Goal: Information Seeking & Learning: Learn about a topic

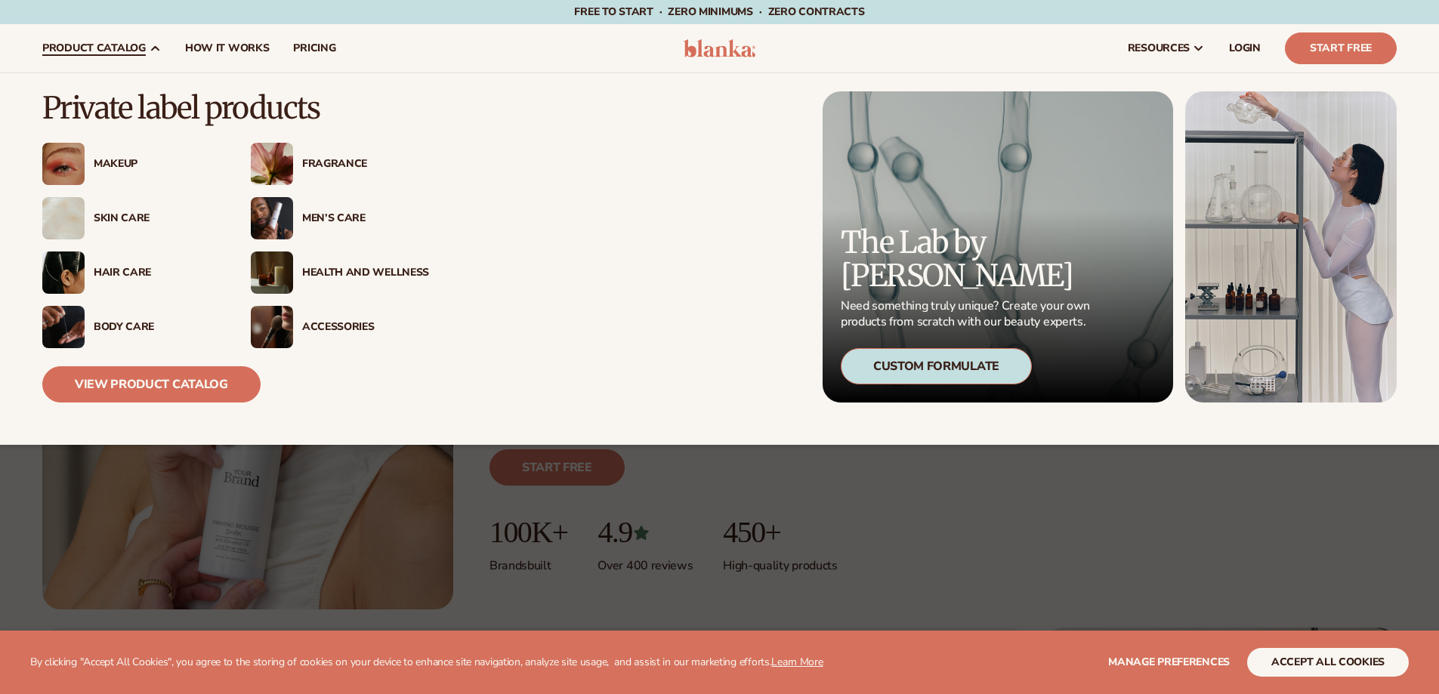
click at [111, 269] on div "Hair Care" at bounding box center [157, 273] width 127 height 13
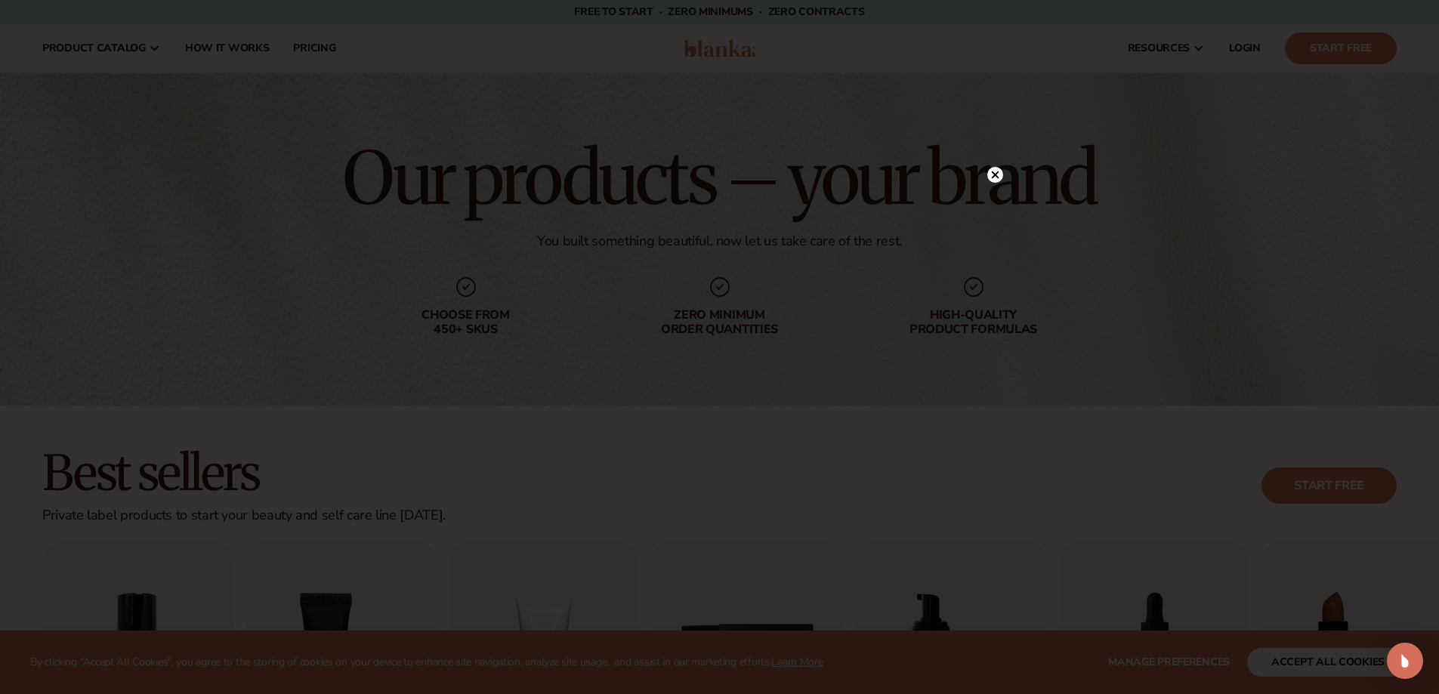
click at [995, 178] on circle at bounding box center [995, 175] width 16 height 16
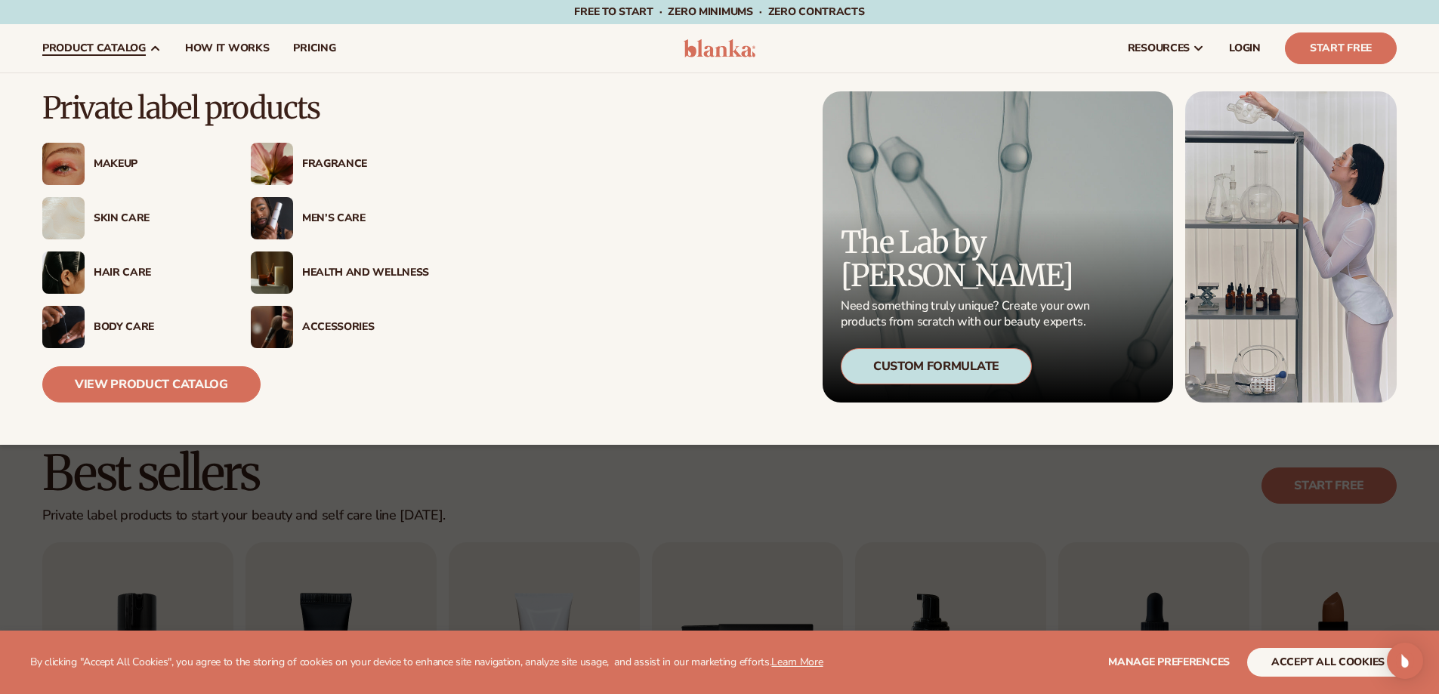
click at [119, 264] on div "Hair Care" at bounding box center [131, 272] width 178 height 42
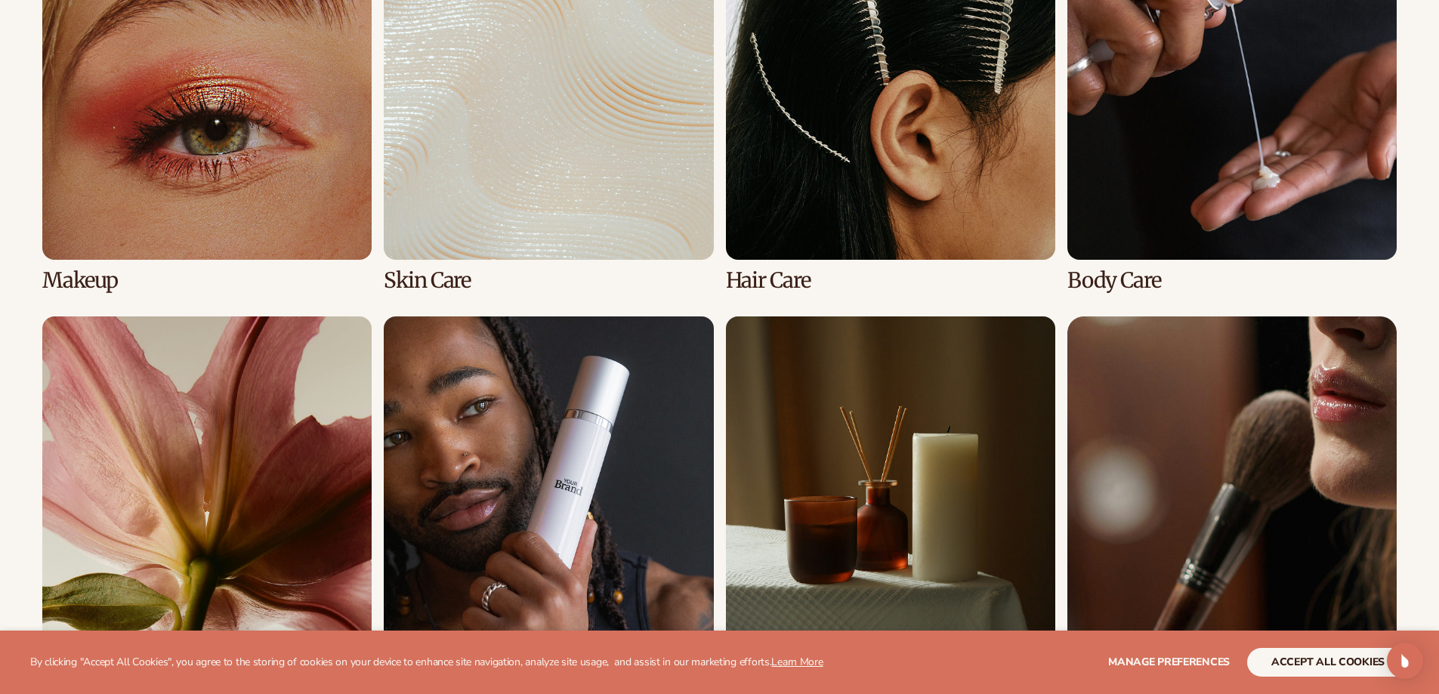
scroll to position [1208, 0]
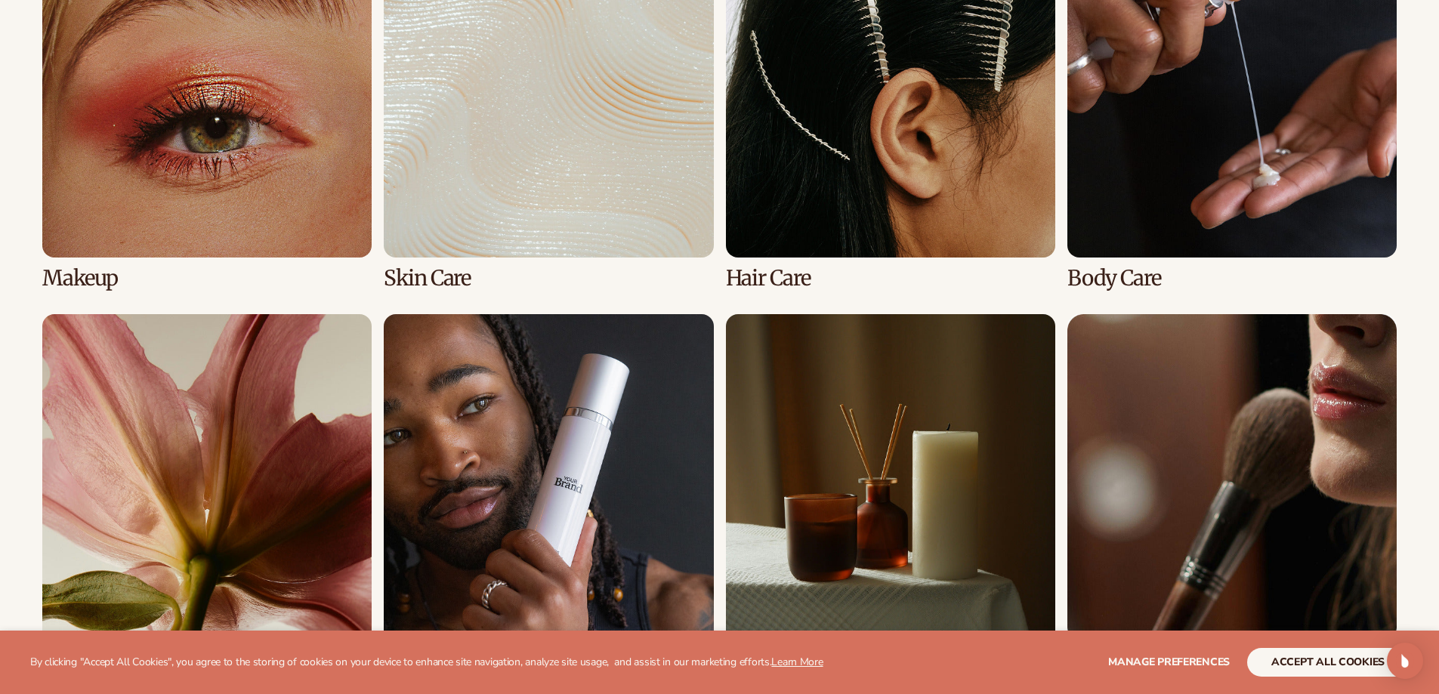
click at [881, 193] on link "3 / 8" at bounding box center [890, 109] width 329 height 362
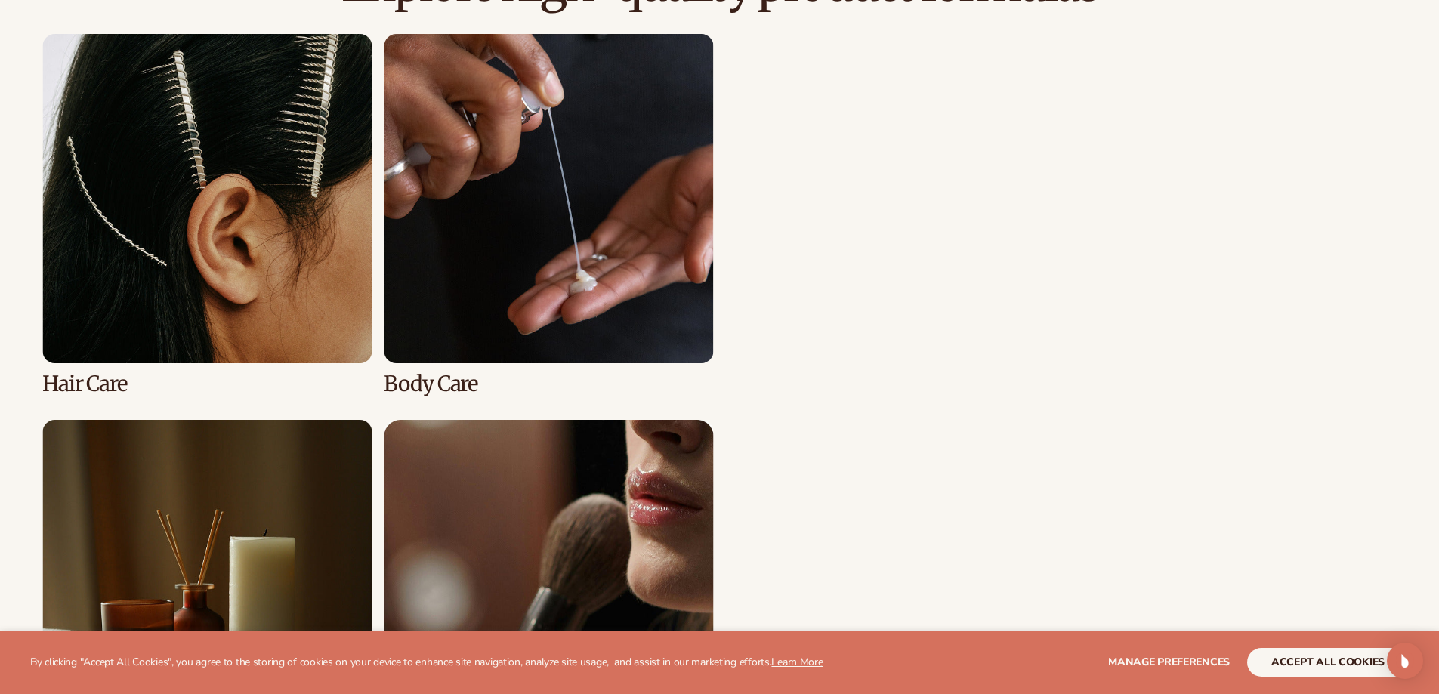
scroll to position [1133, 0]
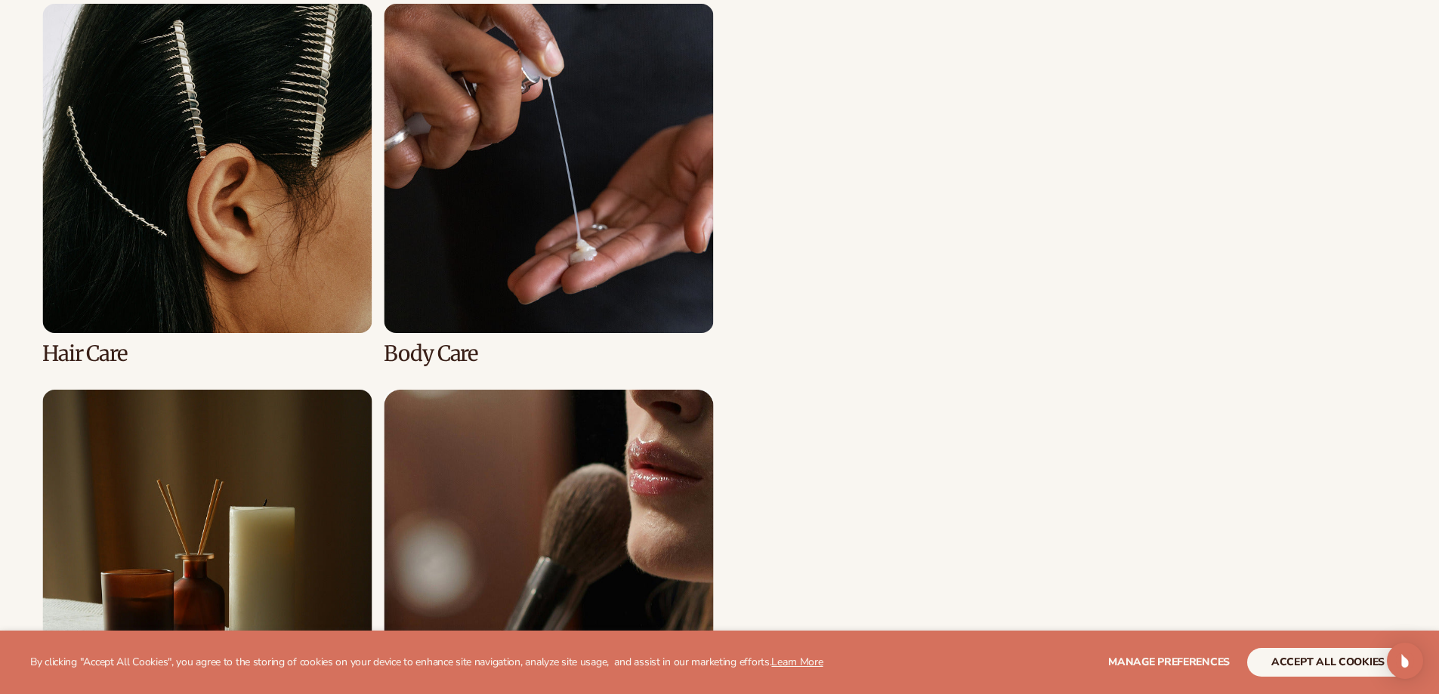
click at [261, 193] on link "3 / 8" at bounding box center [206, 185] width 329 height 362
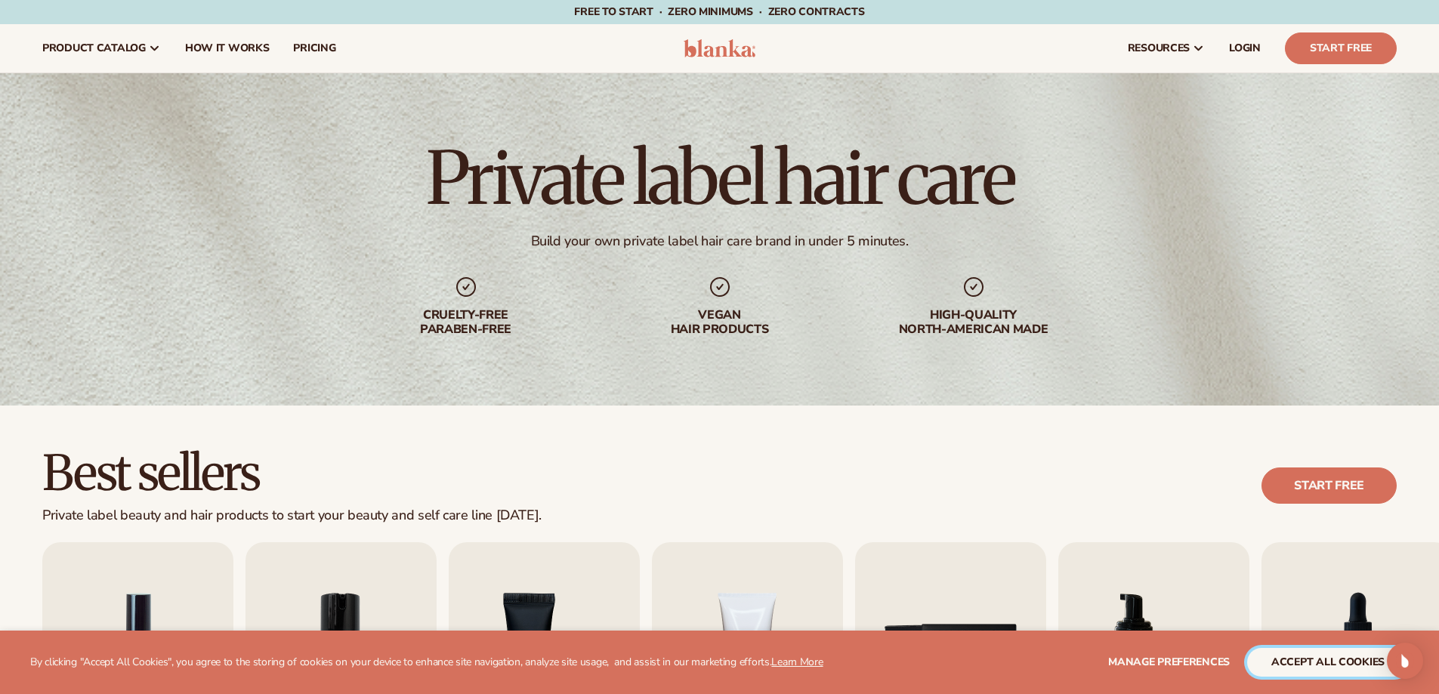
click at [1294, 665] on button "accept all cookies" at bounding box center [1328, 662] width 162 height 29
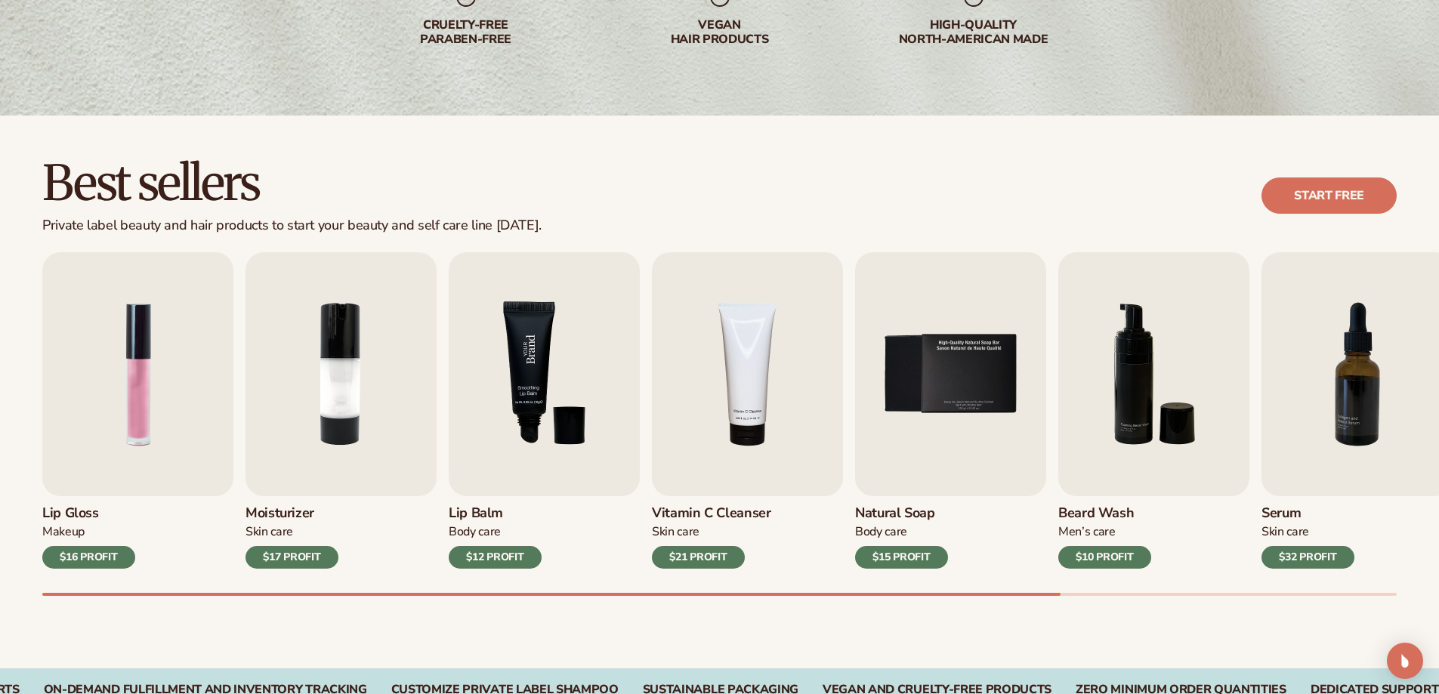
scroll to position [302, 0]
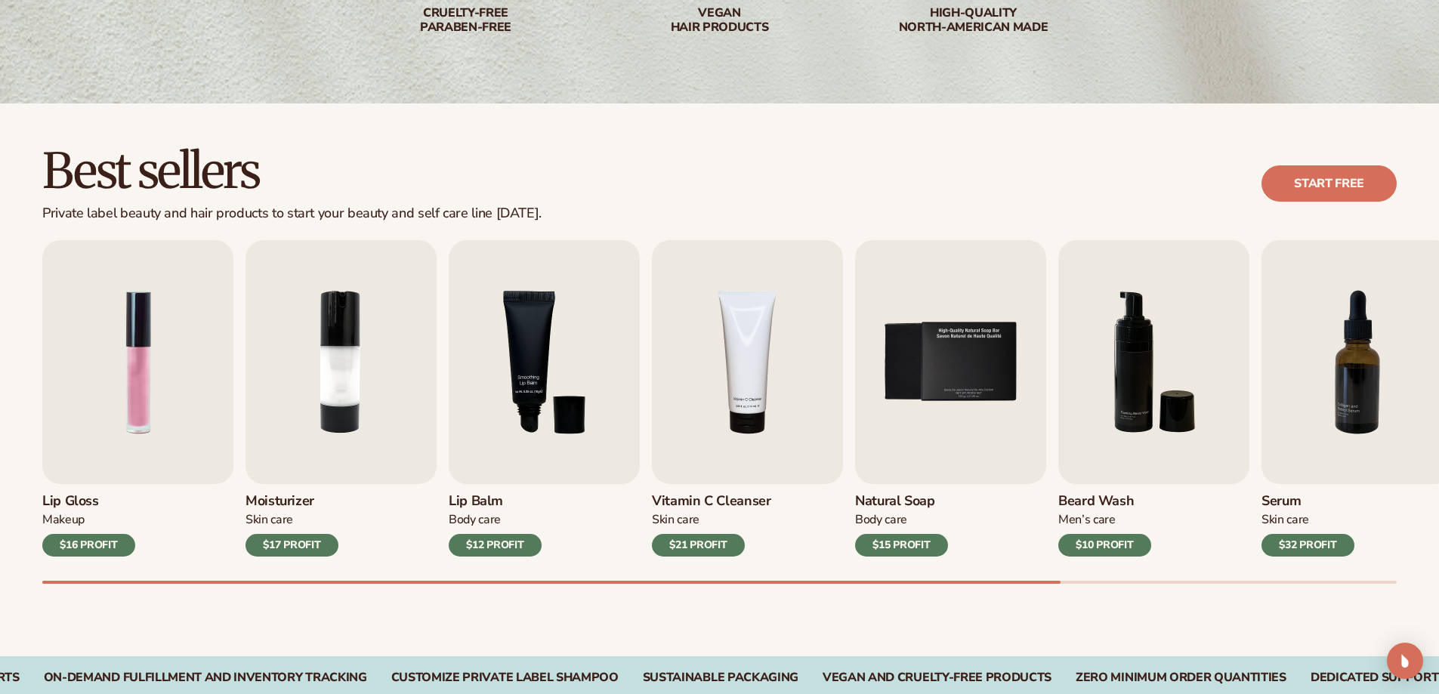
click at [591, 118] on div "Best sellers Private label beauty and hair products to start your beauty and se…" at bounding box center [719, 379] width 1439 height 553
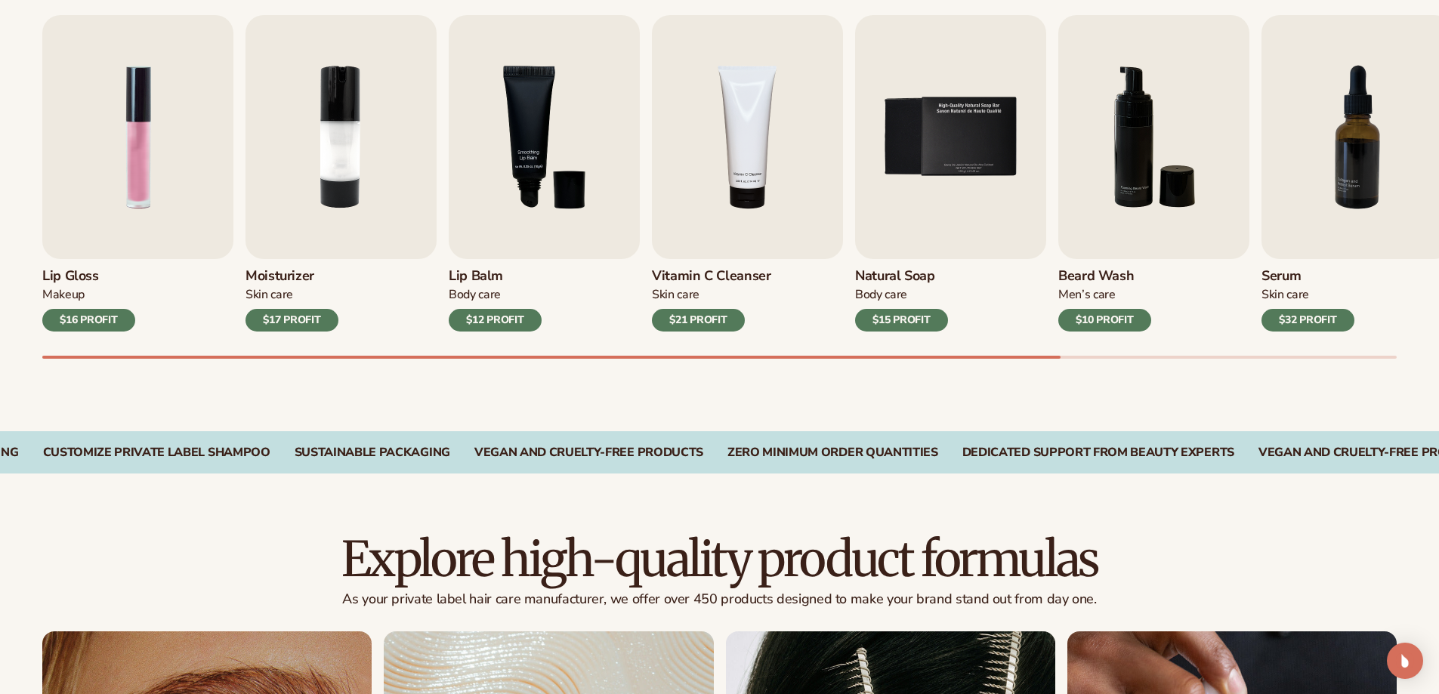
scroll to position [529, 0]
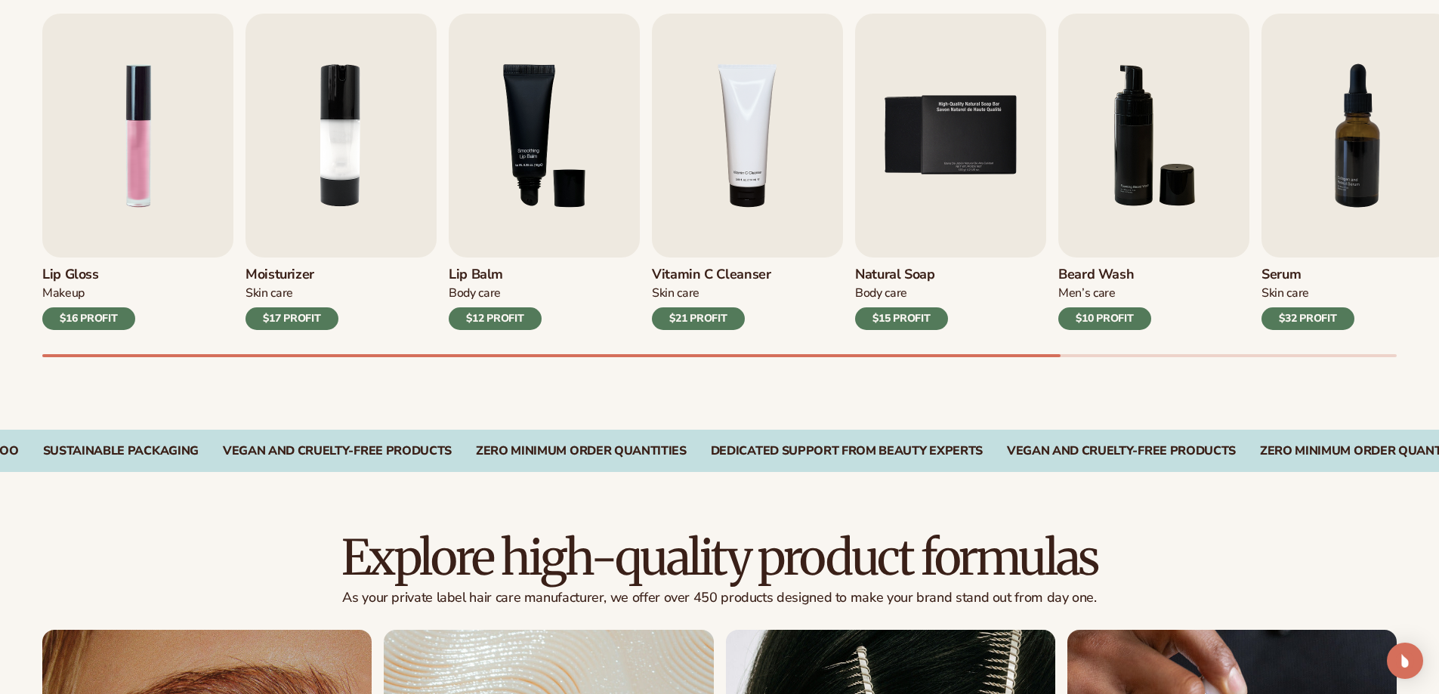
click at [641, 393] on div "Best sellers Private label beauty and hair products to start your beauty and se…" at bounding box center [719, 153] width 1439 height 553
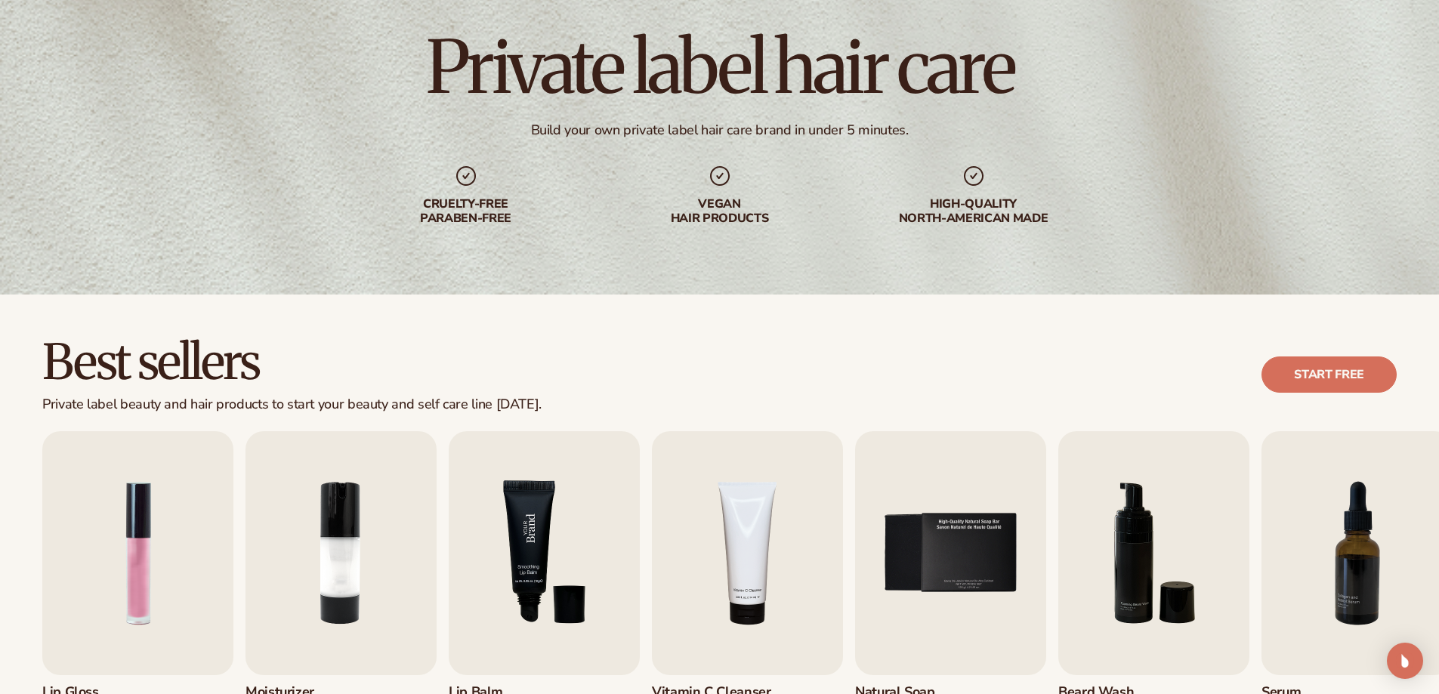
scroll to position [151, 0]
